Goal: Transaction & Acquisition: Purchase product/service

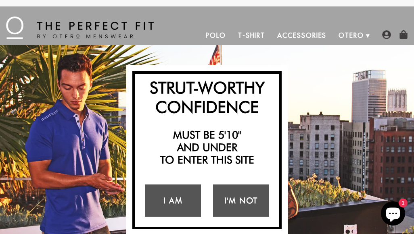
click at [175, 201] on link "I Am" at bounding box center [173, 201] width 56 height 32
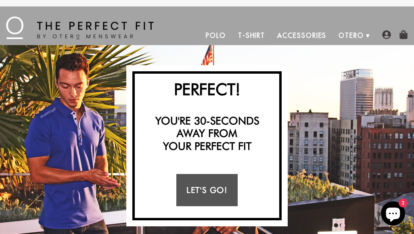
click at [221, 192] on link "Let's Go!" at bounding box center [206, 190] width 61 height 32
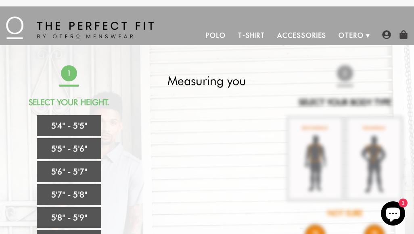
click at [70, 127] on link "5'4" - 5'5"" at bounding box center [69, 125] width 65 height 21
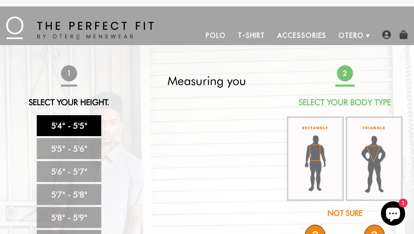
click at [318, 152] on img at bounding box center [315, 159] width 57 height 85
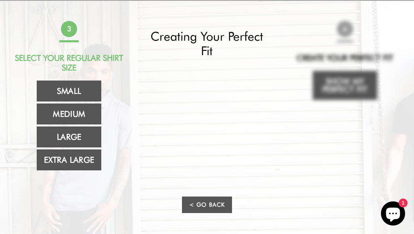
scroll to position [45, 0]
click at [85, 113] on link "Medium" at bounding box center [69, 113] width 65 height 21
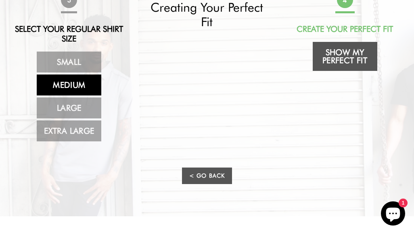
scroll to position [54, 0]
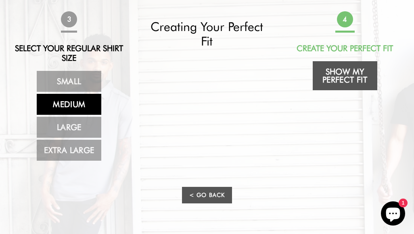
click at [347, 79] on link "Show My Perfect Fit" at bounding box center [345, 75] width 65 height 29
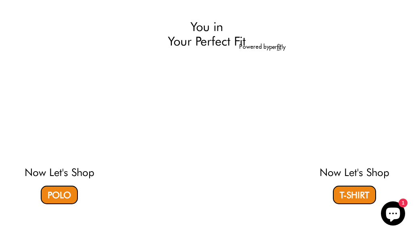
select select "M"
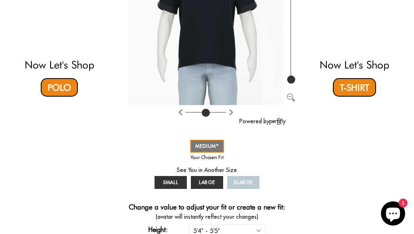
scroll to position [140, 0]
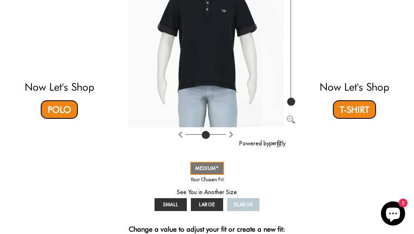
click at [67, 108] on link "Polo" at bounding box center [59, 109] width 37 height 19
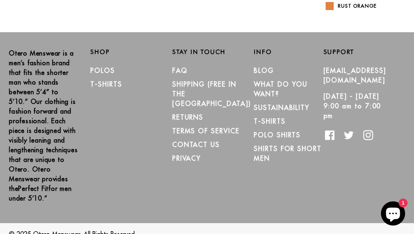
scroll to position [235, 0]
click at [280, 148] on link "Shirts for Short Men" at bounding box center [288, 154] width 68 height 18
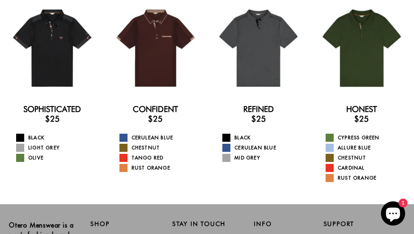
scroll to position [78, 0]
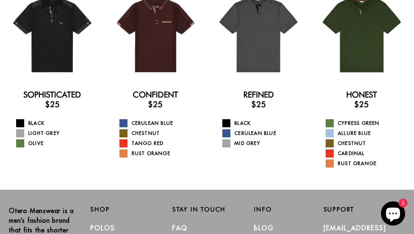
click at [265, 94] on link "Refined" at bounding box center [258, 95] width 31 height 10
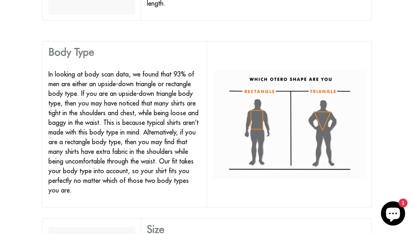
scroll to position [566, 0]
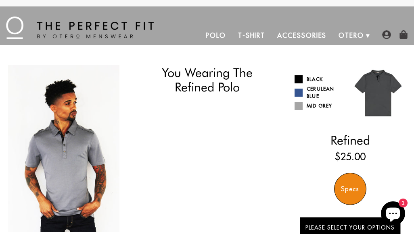
select select "M"
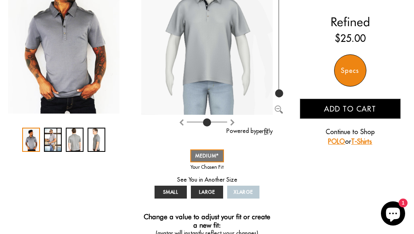
scroll to position [118, 0]
